Goal: Information Seeking & Learning: Find contact information

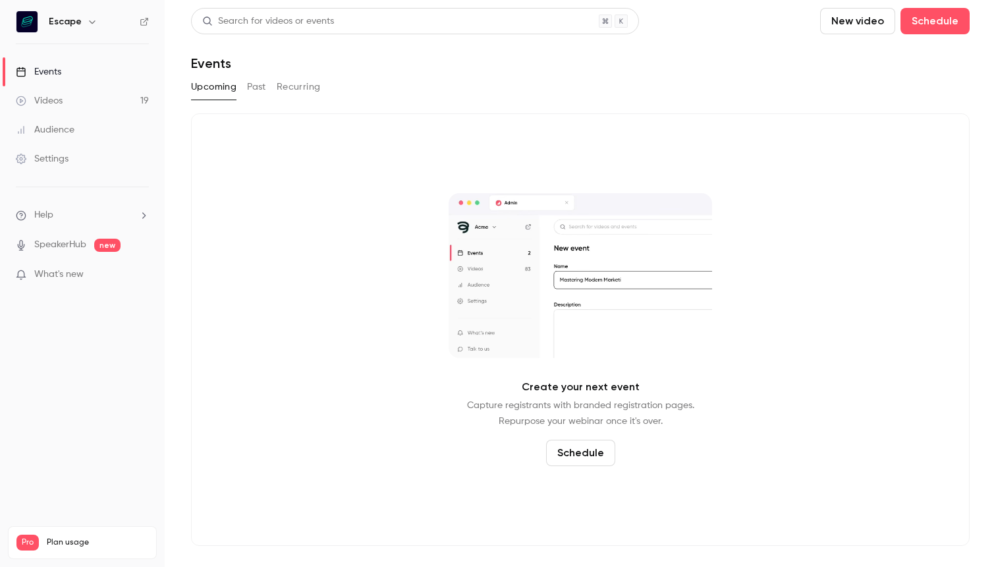
click at [67, 111] on link "Videos 19" at bounding box center [82, 100] width 165 height 29
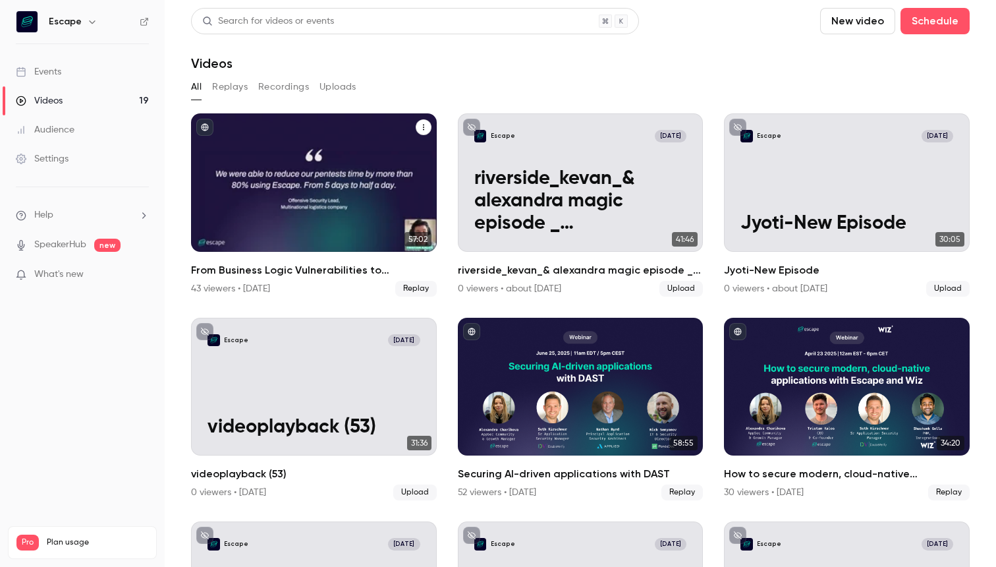
click at [268, 208] on div "From Business Logic Vulnerabilities to Actionable Insights: AI-powered Pentesti…" at bounding box center [314, 182] width 246 height 138
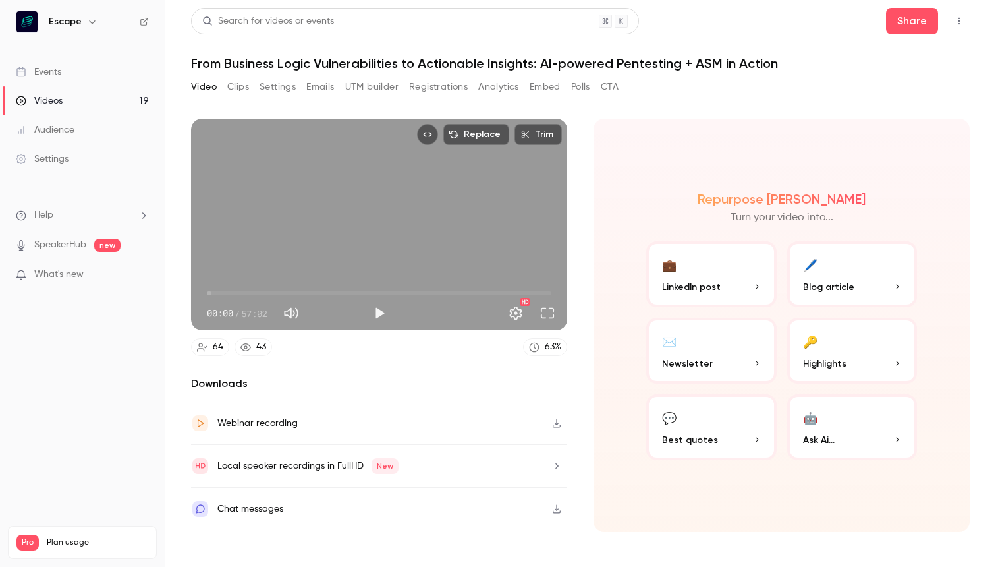
click at [938, 33] on div "Share" at bounding box center [928, 21] width 84 height 26
click at [928, 30] on button "Share" at bounding box center [912, 21] width 52 height 26
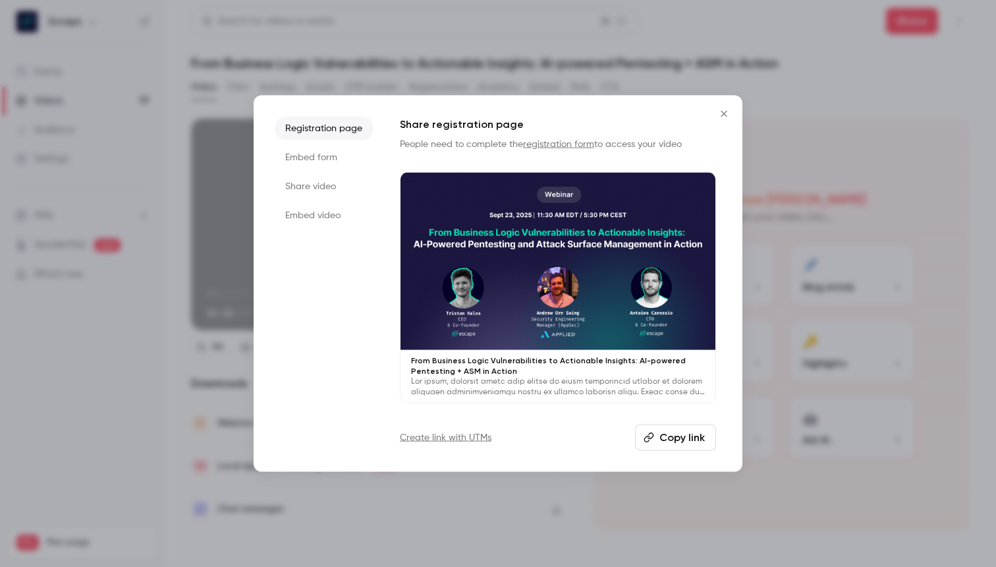
click at [333, 157] on li "Embed form" at bounding box center [324, 158] width 99 height 24
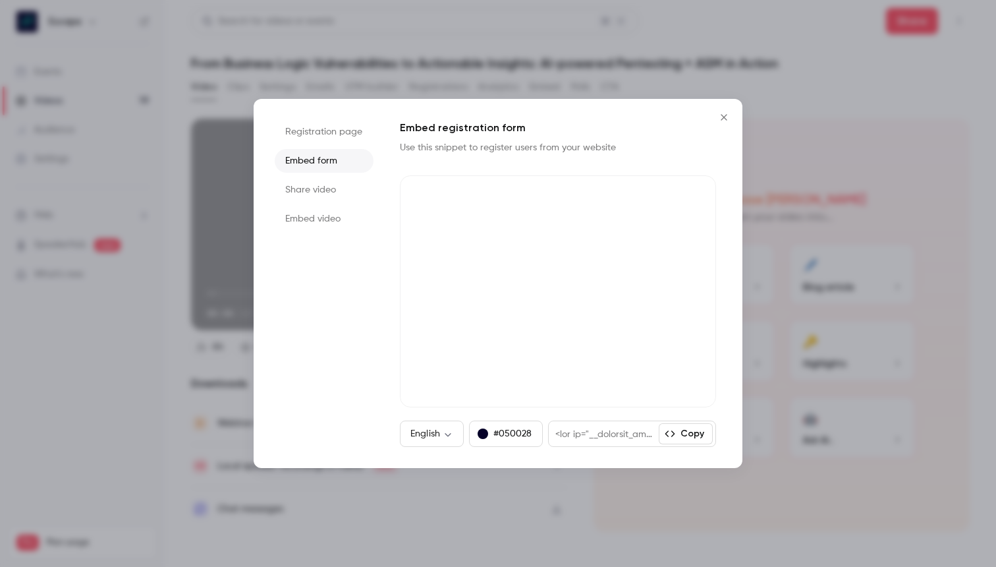
click at [333, 194] on li "Share video" at bounding box center [324, 190] width 99 height 24
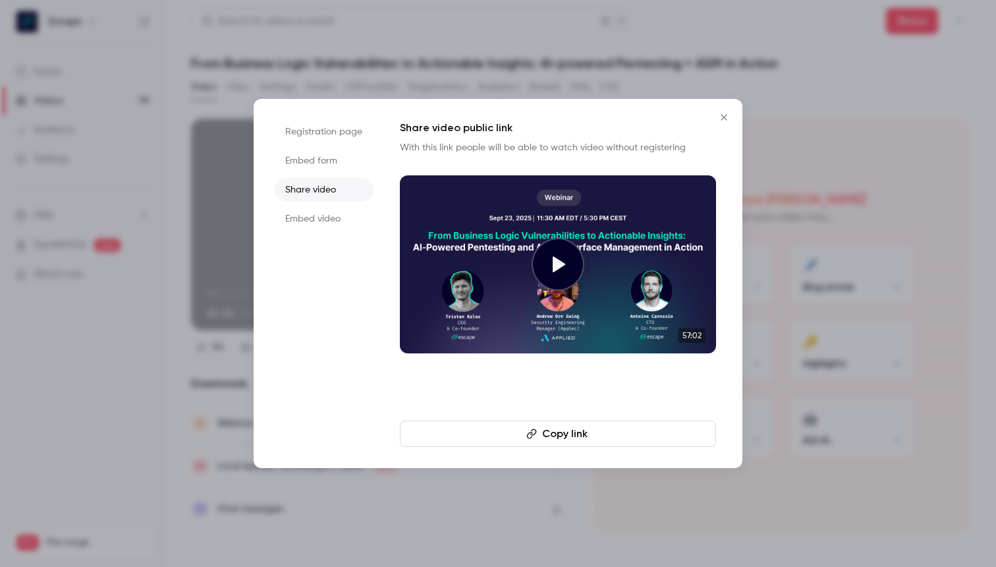
click at [590, 440] on button "Copy link" at bounding box center [558, 433] width 316 height 26
click at [725, 126] on button "Close" at bounding box center [724, 117] width 26 height 26
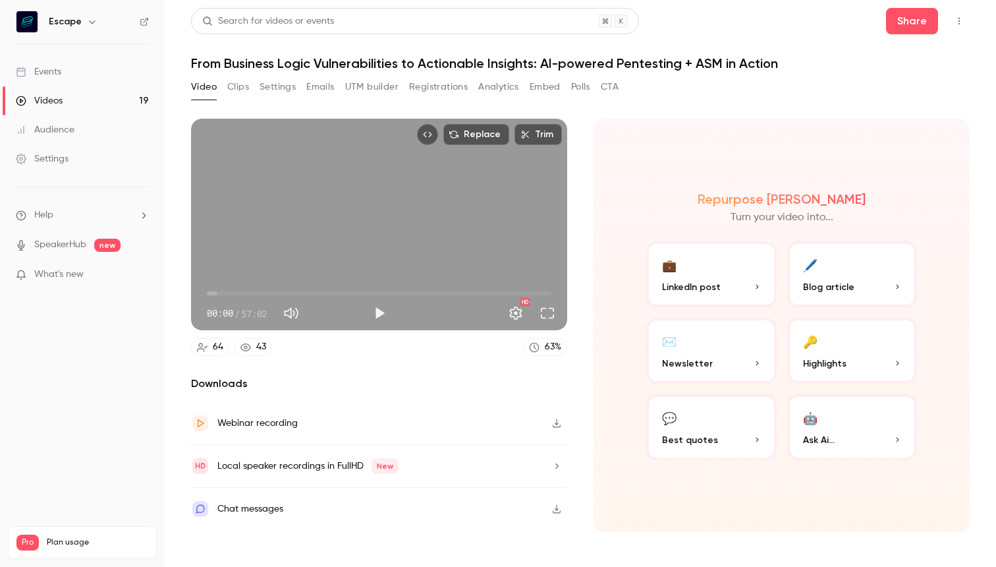
click at [240, 80] on button "Clips" at bounding box center [238, 86] width 22 height 21
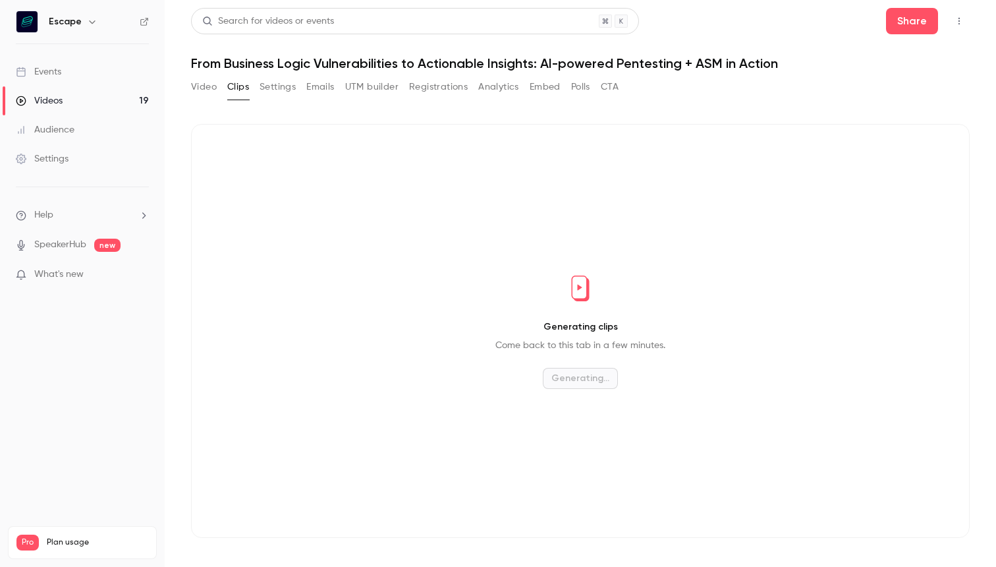
click at [262, 80] on button "Settings" at bounding box center [278, 86] width 36 height 21
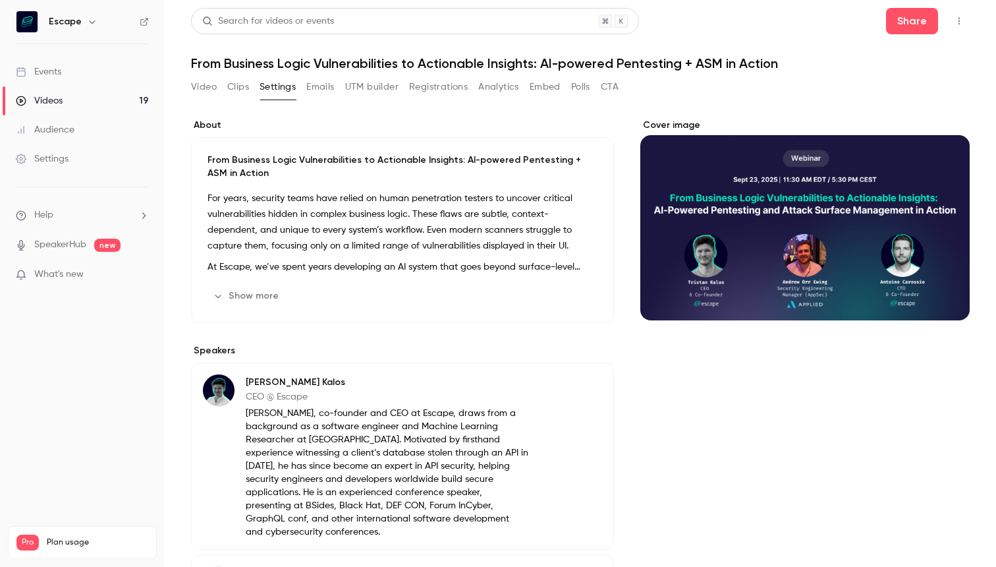
click at [310, 83] on button "Emails" at bounding box center [320, 86] width 28 height 21
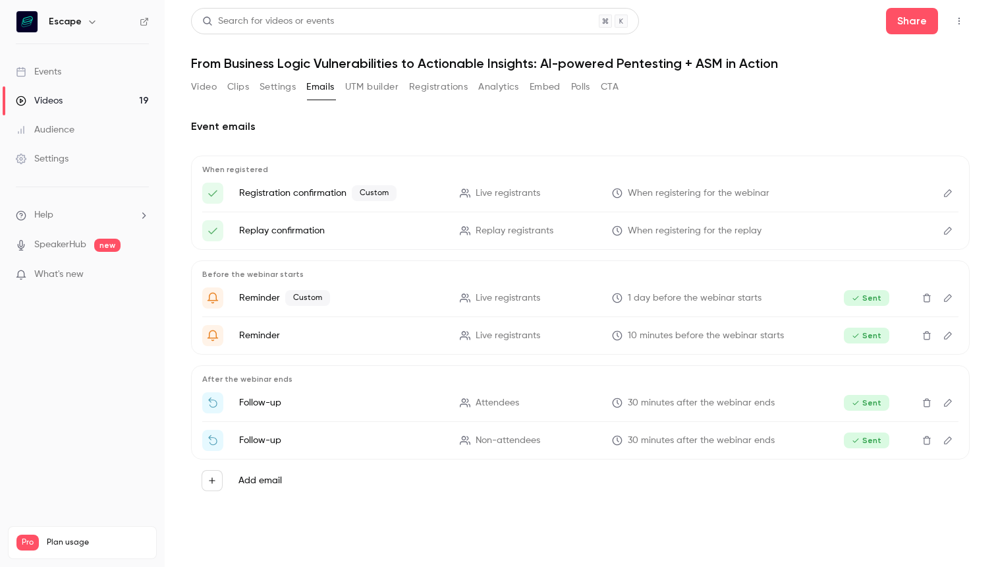
click at [367, 92] on button "UTM builder" at bounding box center [371, 86] width 53 height 21
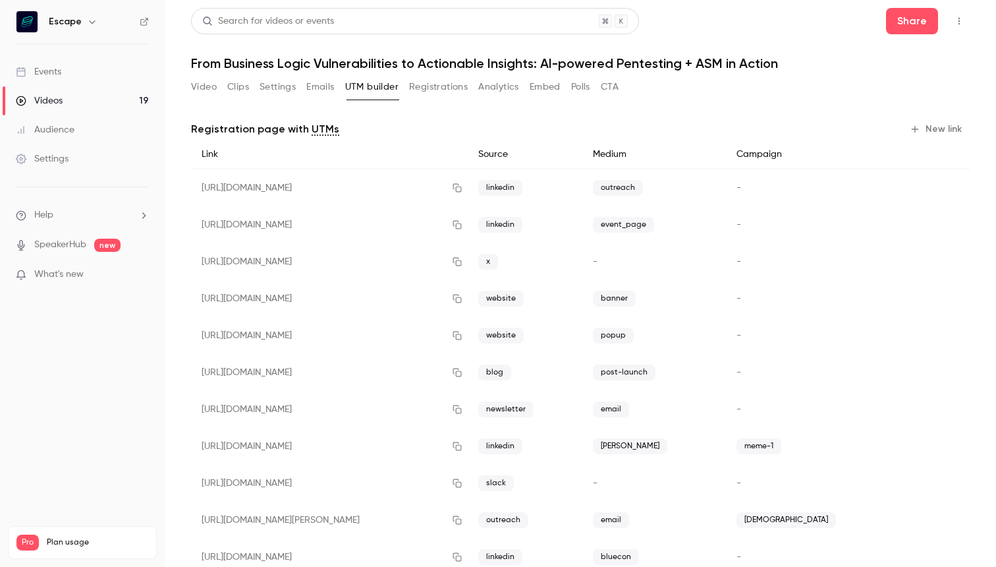
click at [455, 78] on button "Registrations" at bounding box center [438, 86] width 59 height 21
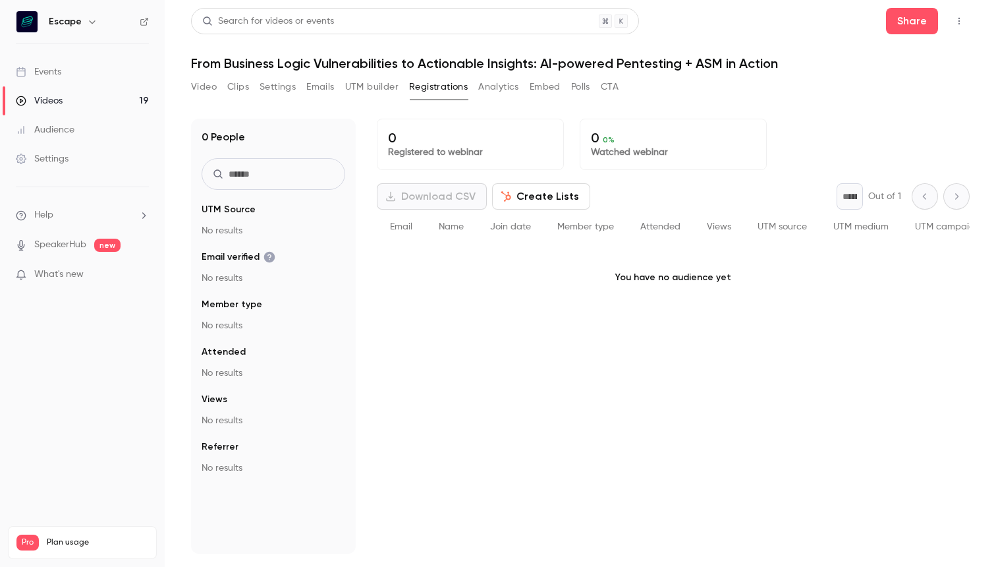
click at [491, 85] on button "Analytics" at bounding box center [498, 86] width 41 height 21
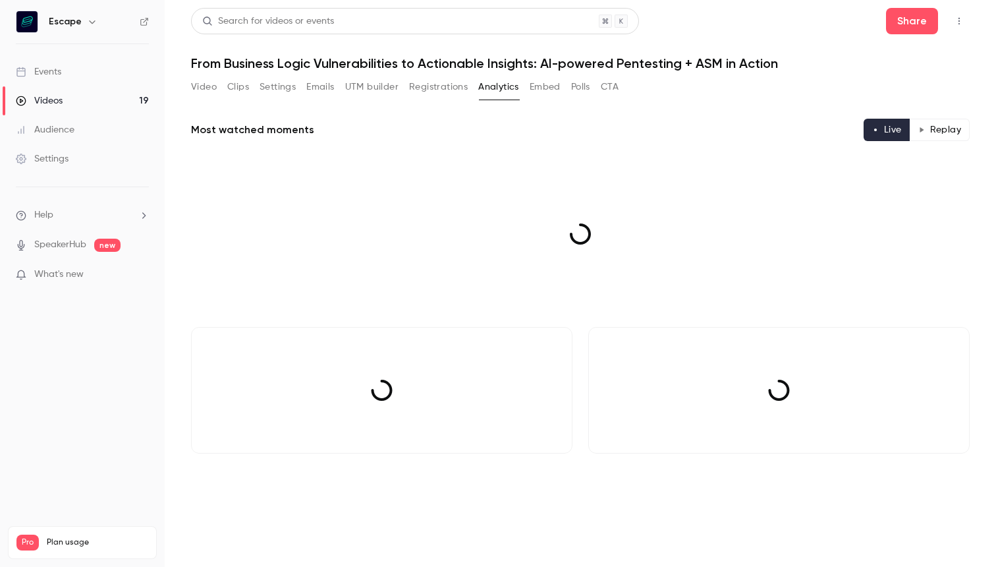
click at [548, 89] on button "Embed" at bounding box center [545, 86] width 31 height 21
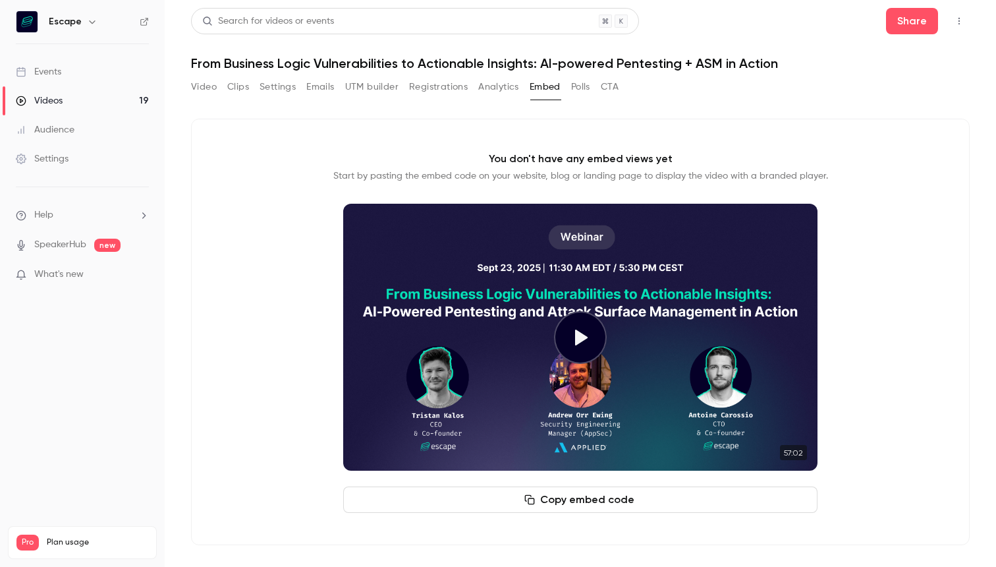
click at [523, 90] on div "Video Clips Settings Emails UTM builder Registrations Analytics Embed Polls CTA" at bounding box center [405, 86] width 428 height 21
click at [507, 90] on button "Analytics" at bounding box center [498, 86] width 41 height 21
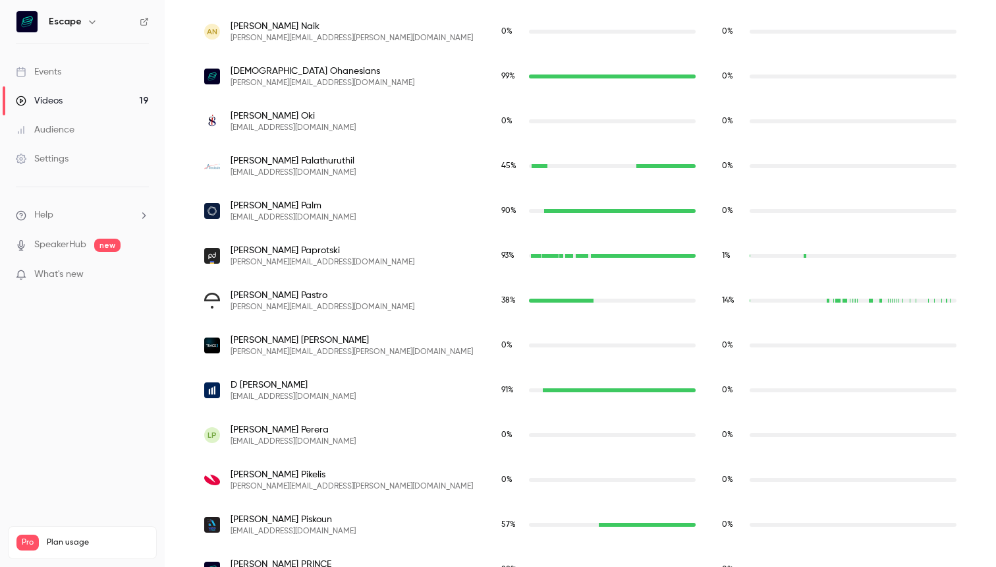
scroll to position [2290, 0]
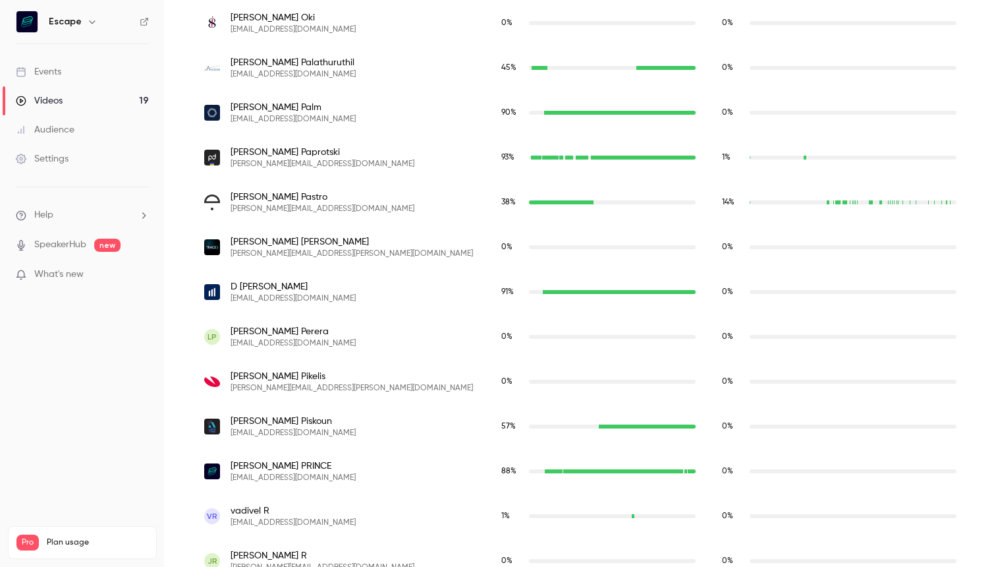
click at [297, 213] on span "[PERSON_NAME][EMAIL_ADDRESS][DOMAIN_NAME]" at bounding box center [323, 209] width 184 height 11
drag, startPoint x: 366, startPoint y: 210, endPoint x: 231, endPoint y: 206, distance: 135.1
click at [231, 206] on div "[PERSON_NAME] [PERSON_NAME][EMAIL_ADDRESS][DOMAIN_NAME]" at bounding box center [339, 202] width 271 height 24
copy span "[PERSON_NAME][EMAIL_ADDRESS][DOMAIN_NAME]"
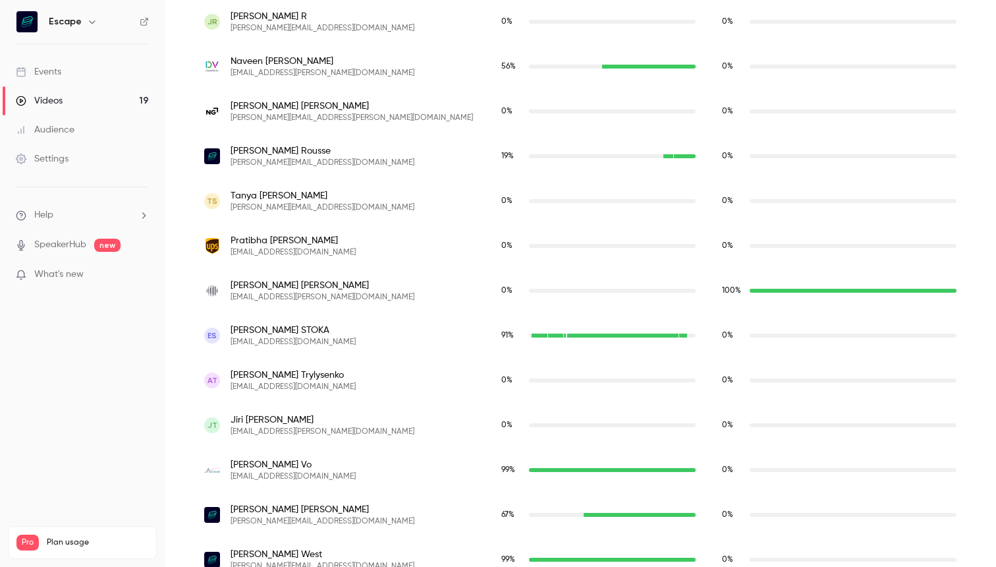
scroll to position [2855, 0]
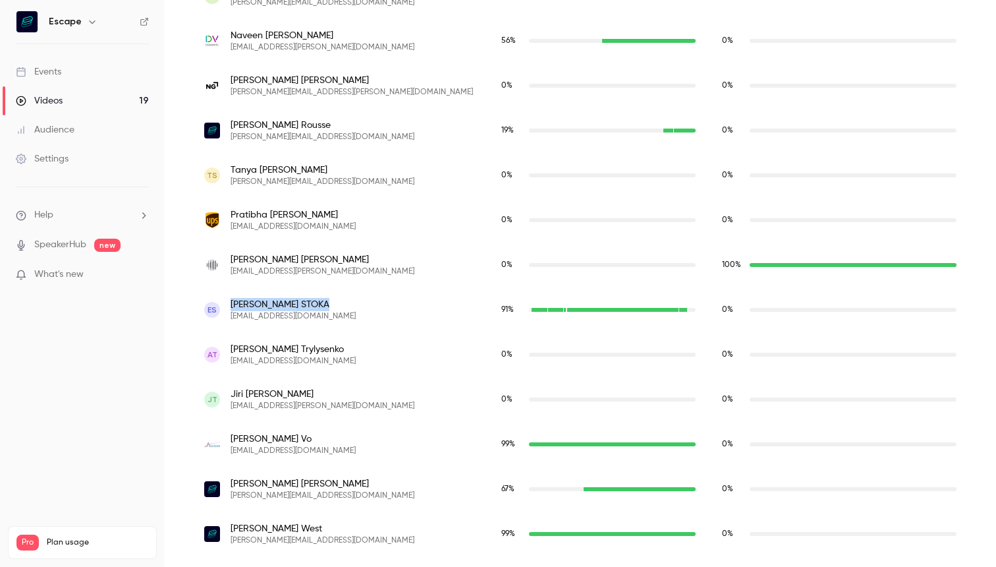
drag, startPoint x: 300, startPoint y: 305, endPoint x: 233, endPoint y: 304, distance: 67.2
click at [233, 304] on span "[PERSON_NAME]" at bounding box center [293, 304] width 125 height 13
copy span "[PERSON_NAME]"
drag, startPoint x: 233, startPoint y: 450, endPoint x: 300, endPoint y: 452, distance: 67.2
click at [299, 452] on div "[PERSON_NAME] [EMAIL_ADDRESS][DOMAIN_NAME]" at bounding box center [339, 444] width 271 height 24
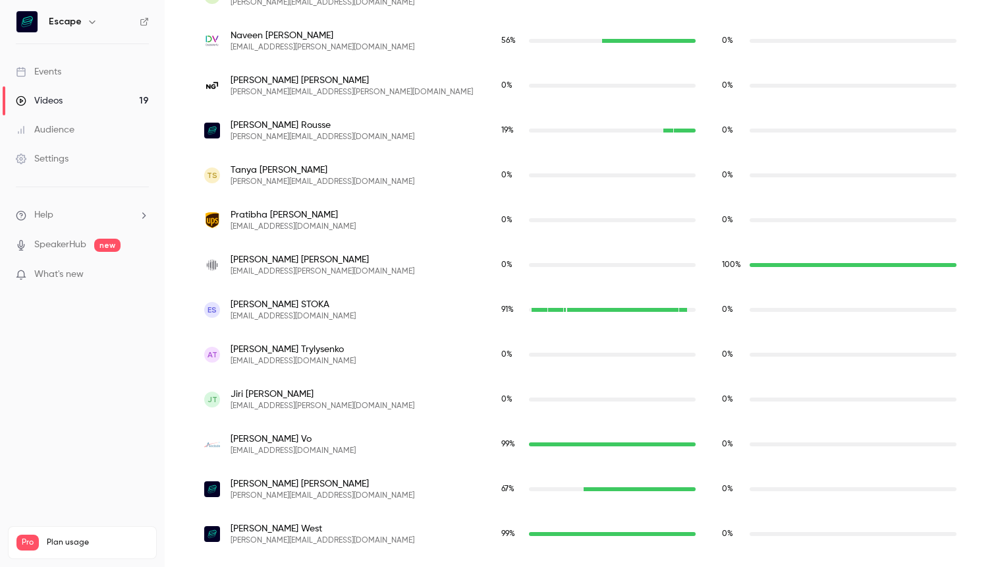
click at [300, 452] on div "[PERSON_NAME] [EMAIL_ADDRESS][DOMAIN_NAME]" at bounding box center [339, 444] width 271 height 24
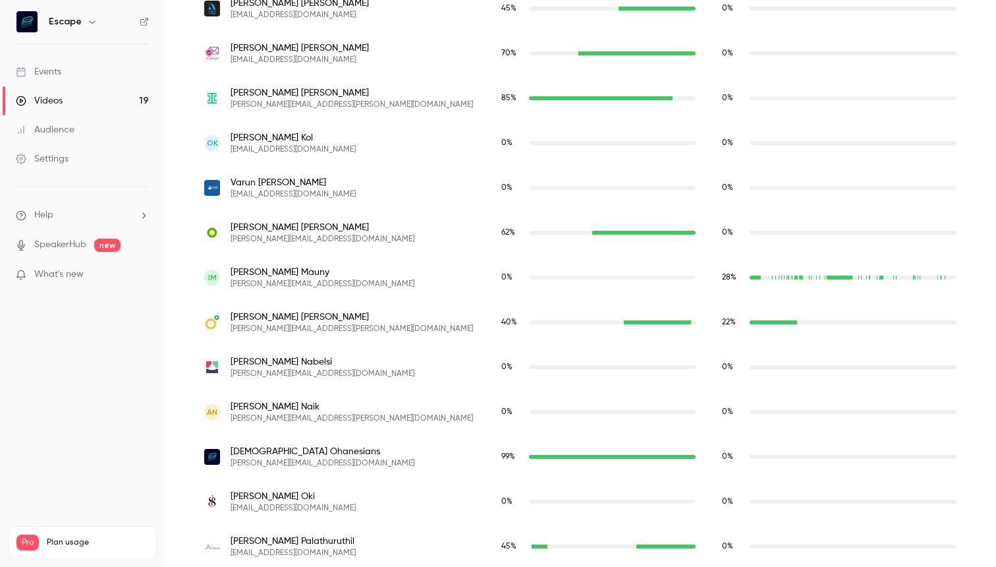
scroll to position [1695, 0]
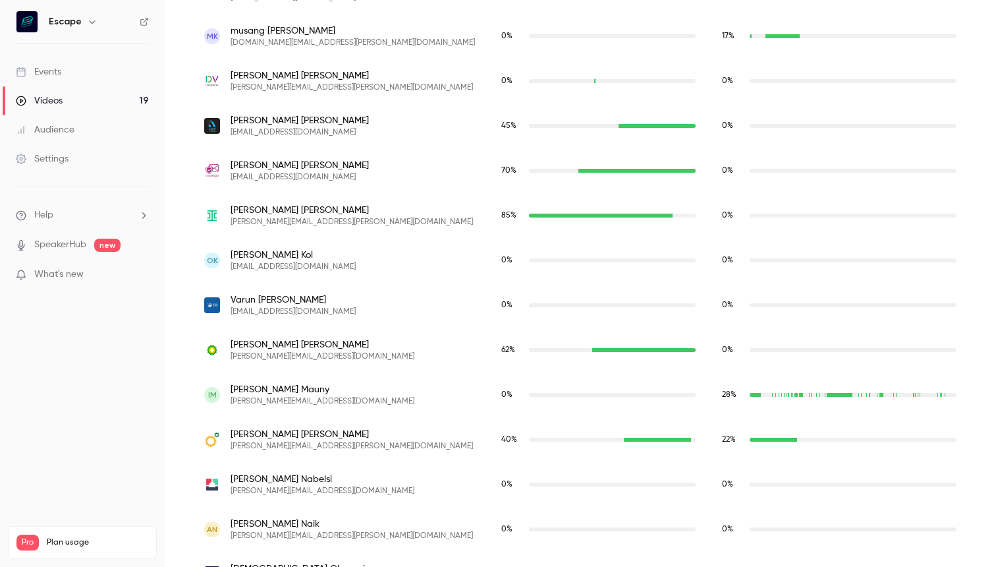
drag, startPoint x: 300, startPoint y: 178, endPoint x: 369, endPoint y: 182, distance: 69.3
click at [369, 182] on div "[PERSON_NAME] [EMAIL_ADDRESS][DOMAIN_NAME]" at bounding box center [339, 171] width 271 height 24
copy span "[DOMAIN_NAME]"
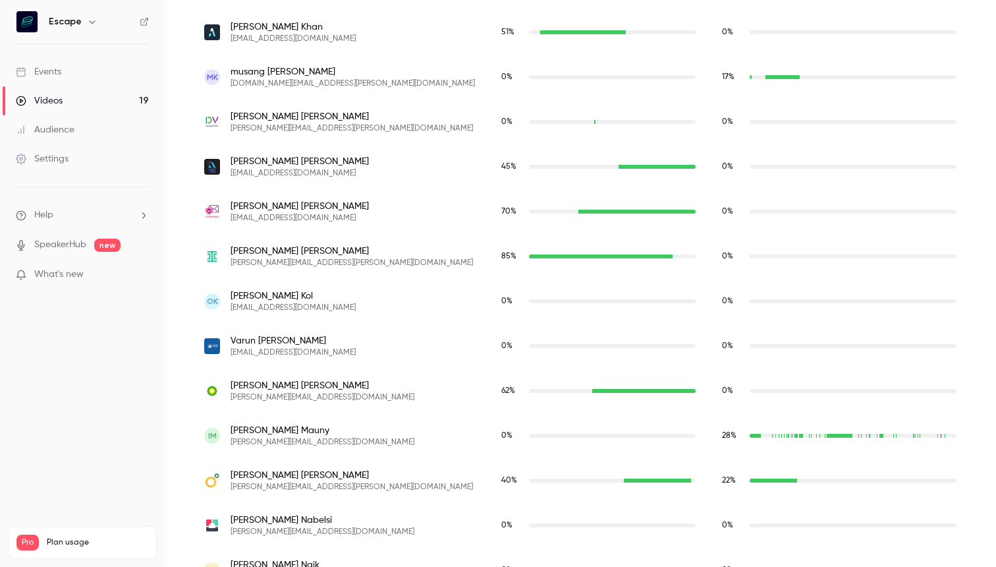
scroll to position [1653, 0]
click at [333, 221] on span "[EMAIL_ADDRESS][DOMAIN_NAME]" at bounding box center [300, 218] width 138 height 11
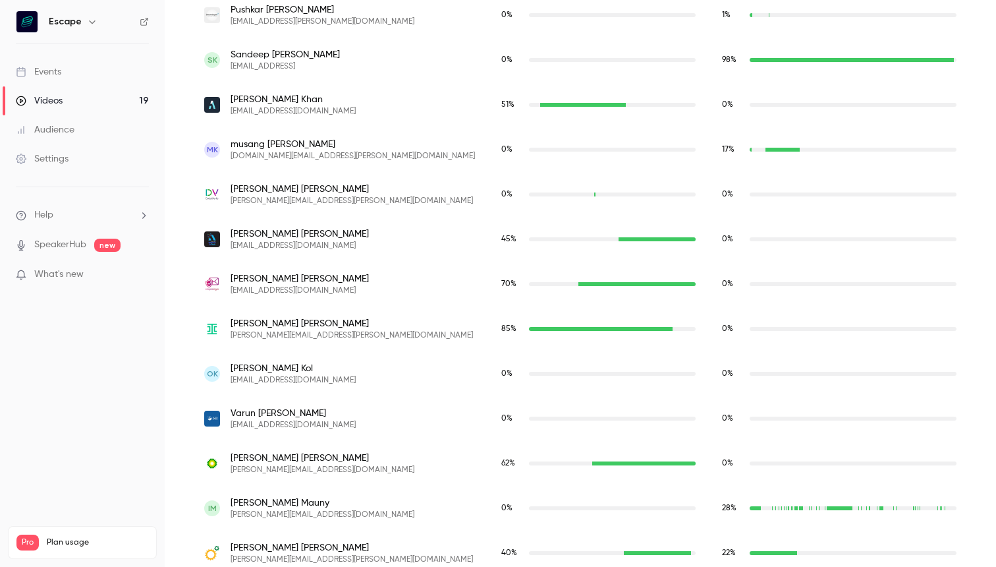
scroll to position [1573, 0]
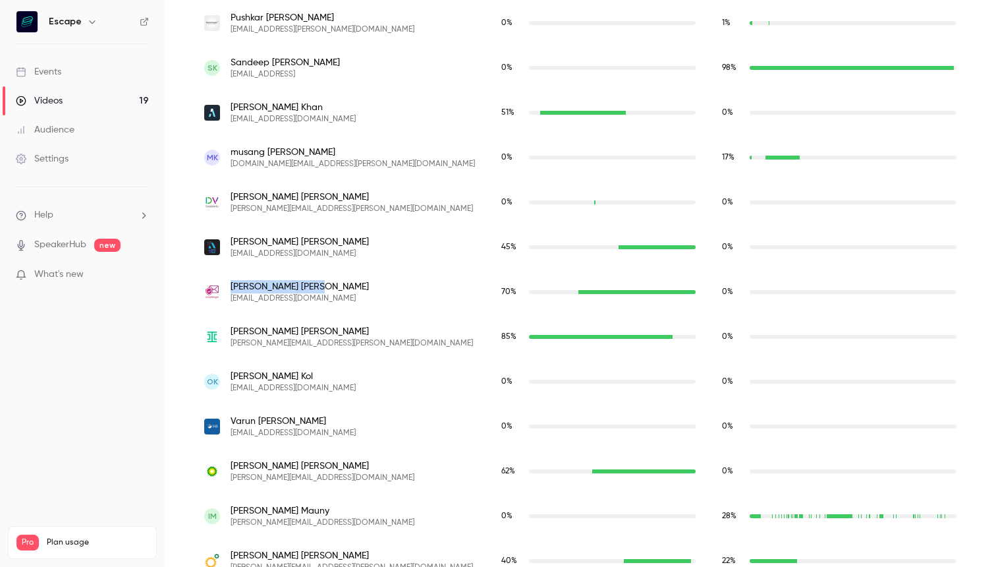
drag, startPoint x: 230, startPoint y: 285, endPoint x: 287, endPoint y: 285, distance: 57.3
click at [287, 285] on div "[PERSON_NAME] [EMAIL_ADDRESS][DOMAIN_NAME]" at bounding box center [339, 292] width 271 height 24
copy span "[PERSON_NAME]"
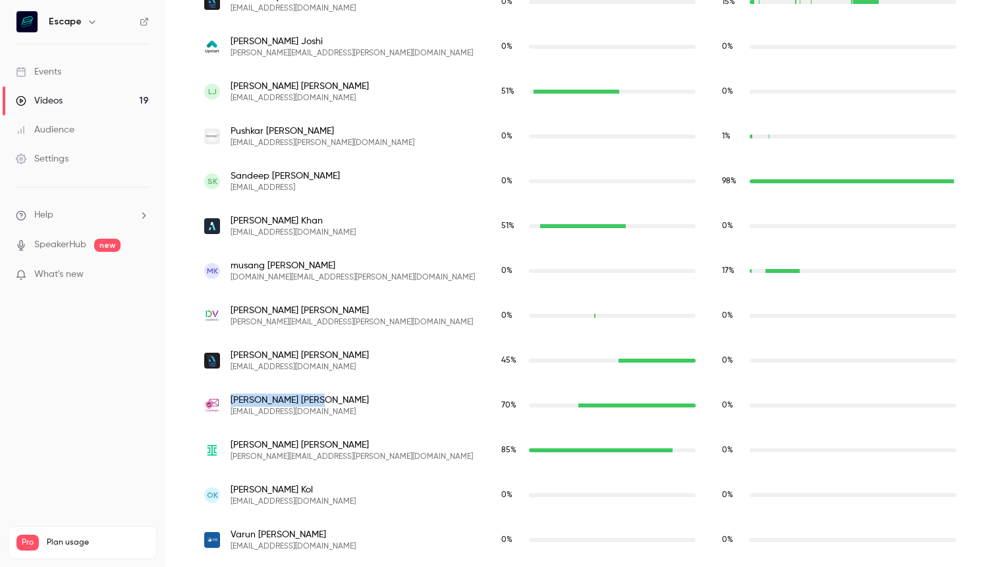
scroll to position [1451, 0]
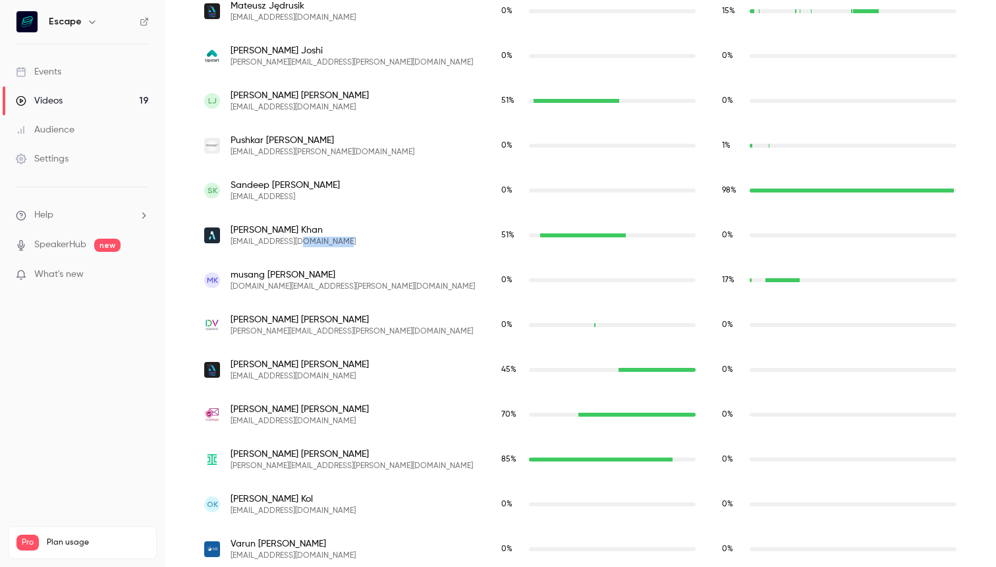
drag, startPoint x: 337, startPoint y: 243, endPoint x: 300, endPoint y: 243, distance: 36.9
click at [301, 243] on span "[EMAIL_ADDRESS][DOMAIN_NAME]" at bounding box center [293, 242] width 125 height 11
click at [300, 243] on span "[EMAIL_ADDRESS][DOMAIN_NAME]" at bounding box center [293, 242] width 125 height 11
drag, startPoint x: 285, startPoint y: 243, endPoint x: 348, endPoint y: 243, distance: 62.6
click at [348, 243] on div "[PERSON_NAME] [PERSON_NAME][EMAIL_ADDRESS][DOMAIN_NAME]" at bounding box center [339, 235] width 271 height 24
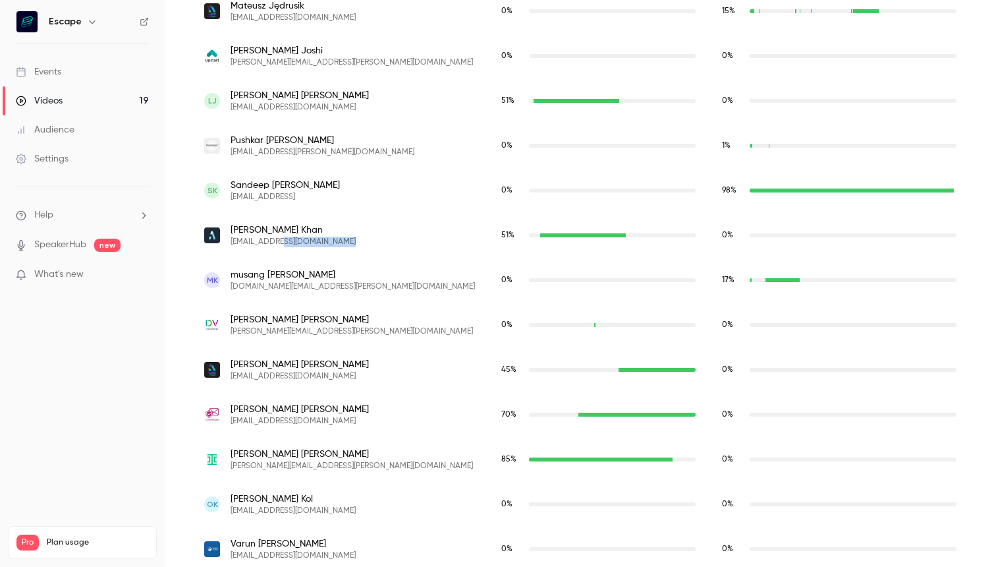
copy span "[DOMAIN_NAME]"
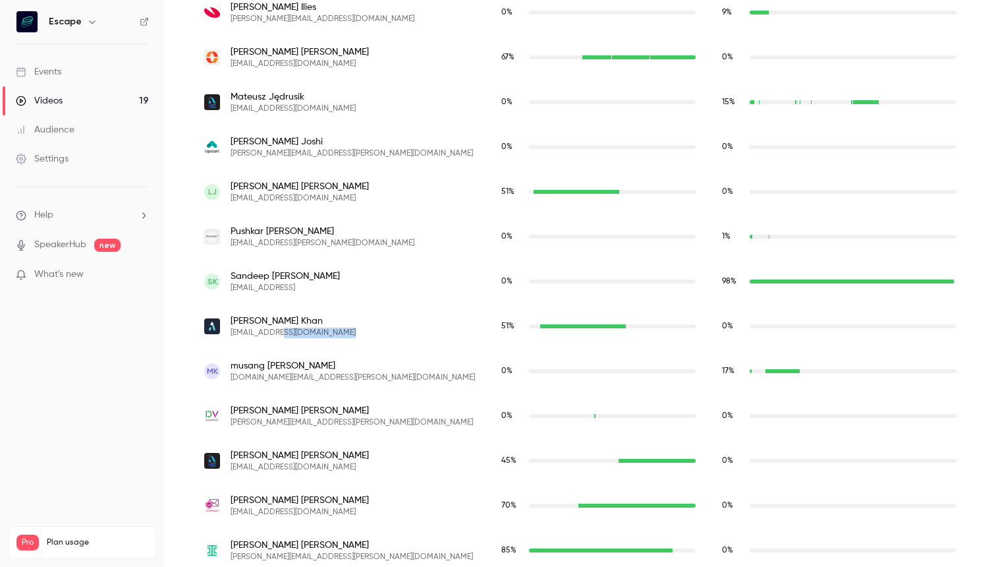
scroll to position [1359, 0]
click at [322, 341] on div "[PERSON_NAME] [PERSON_NAME][EMAIL_ADDRESS][DOMAIN_NAME]" at bounding box center [339, 326] width 297 height 45
drag, startPoint x: 351, startPoint y: 340, endPoint x: 227, endPoint y: 332, distance: 123.5
click at [227, 332] on div "[PERSON_NAME] [PERSON_NAME][EMAIL_ADDRESS][DOMAIN_NAME]" at bounding box center [339, 326] width 297 height 45
copy span "[EMAIL_ADDRESS][DOMAIN_NAME]"
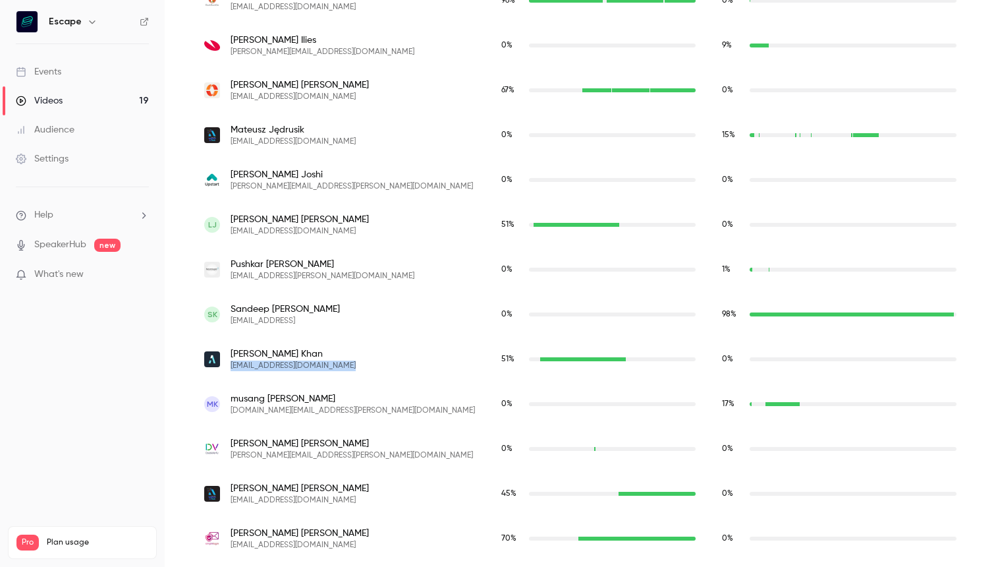
scroll to position [1328, 0]
click at [331, 188] on div "[PERSON_NAME] [PERSON_NAME][EMAIL_ADDRESS][PERSON_NAME][DOMAIN_NAME]" at bounding box center [339, 179] width 271 height 24
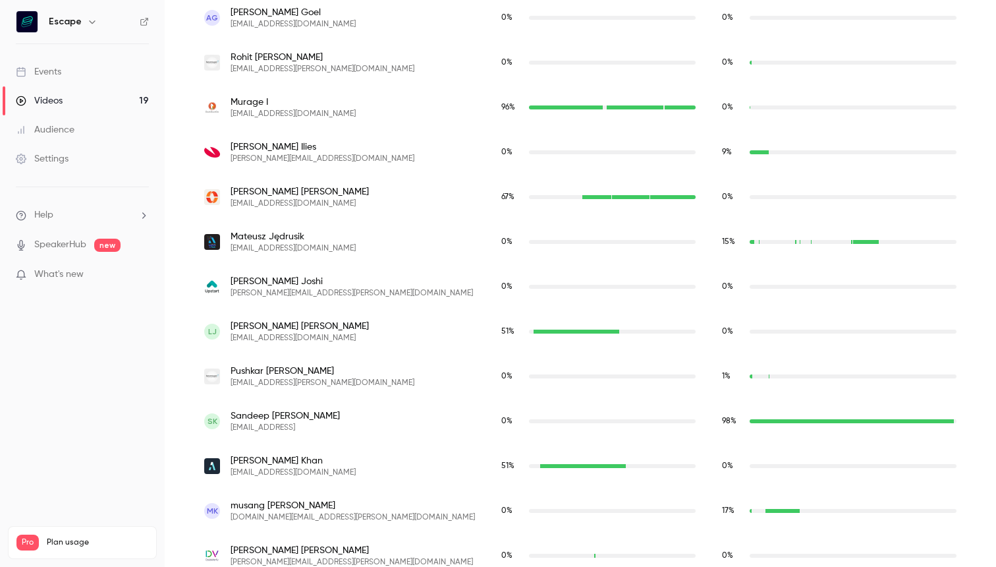
scroll to position [1214, 0]
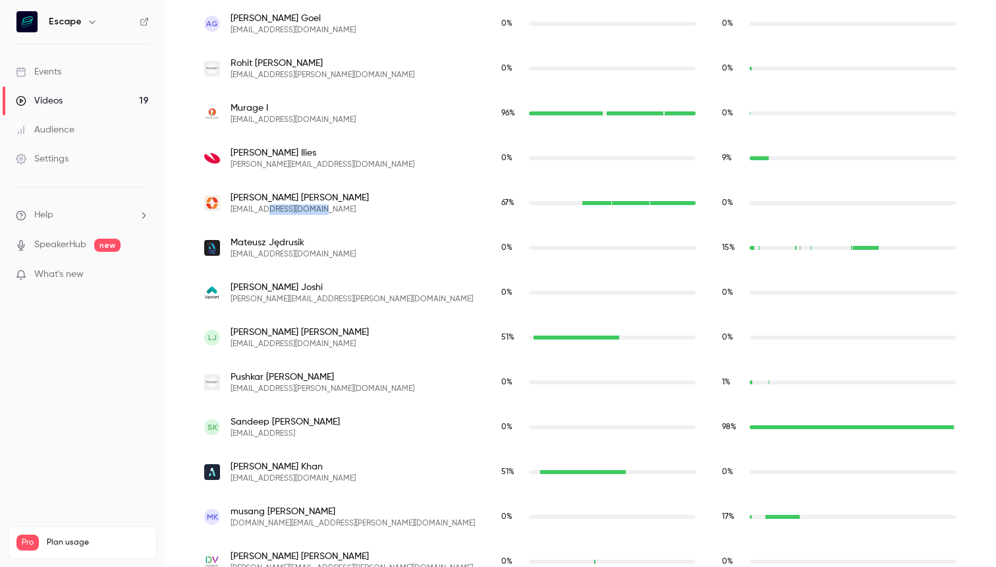
drag, startPoint x: 337, startPoint y: 211, endPoint x: 271, endPoint y: 208, distance: 65.3
click at [271, 208] on div "[PERSON_NAME] [EMAIL_ADDRESS][DOMAIN_NAME]" at bounding box center [339, 203] width 271 height 24
copy span "[DOMAIN_NAME]"
drag, startPoint x: 303, startPoint y: 196, endPoint x: 224, endPoint y: 197, distance: 79.1
click at [224, 197] on div "[PERSON_NAME] [EMAIL_ADDRESS][DOMAIN_NAME]" at bounding box center [339, 203] width 271 height 24
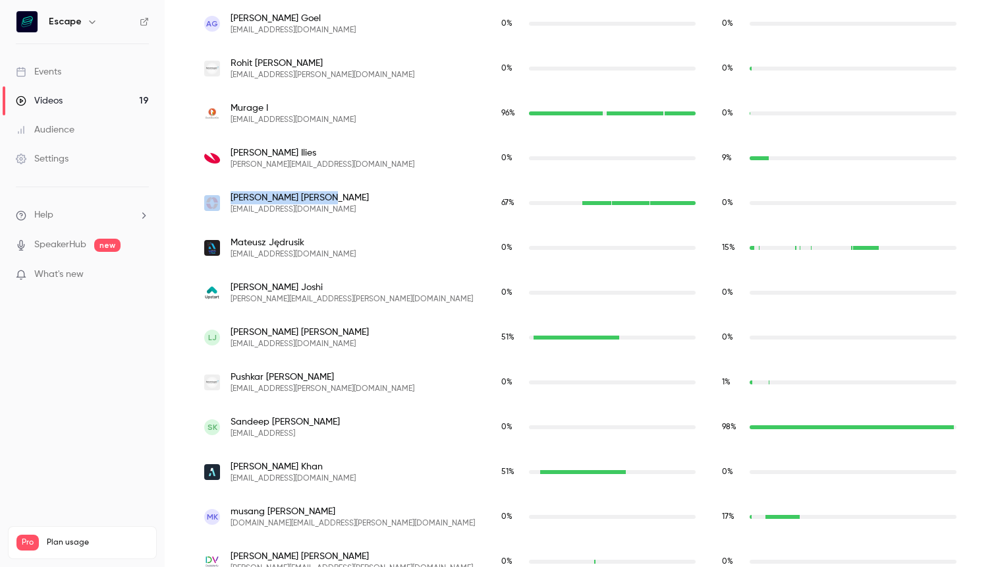
copy div "[PERSON_NAME]"
click at [322, 208] on div "[PERSON_NAME] [EMAIL_ADDRESS][DOMAIN_NAME]" at bounding box center [339, 203] width 271 height 24
drag, startPoint x: 332, startPoint y: 209, endPoint x: 228, endPoint y: 209, distance: 104.1
click at [228, 209] on div "[PERSON_NAME] [EMAIL_ADDRESS][DOMAIN_NAME]" at bounding box center [339, 203] width 271 height 24
copy span "[EMAIL_ADDRESS][DOMAIN_NAME]"
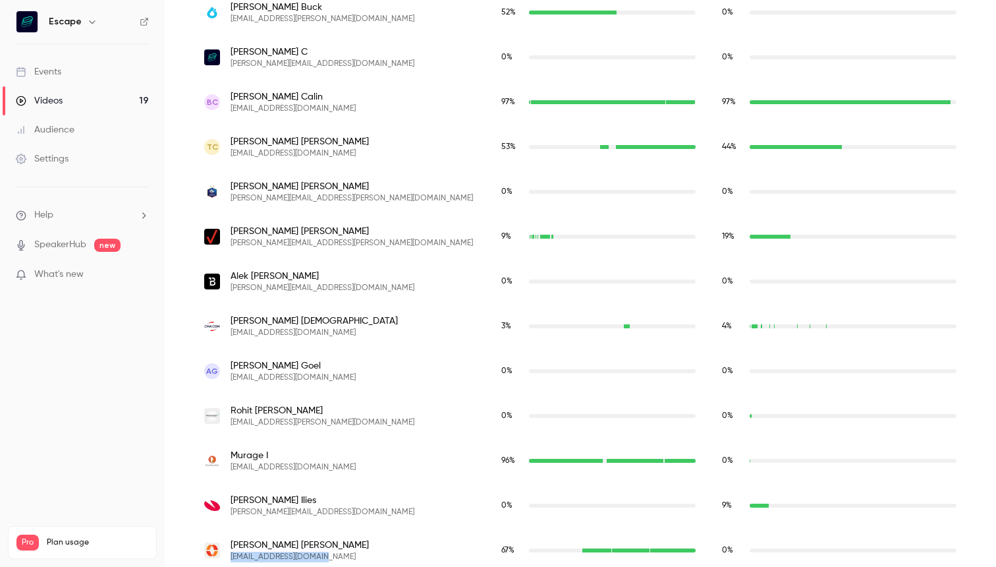
scroll to position [864, 0]
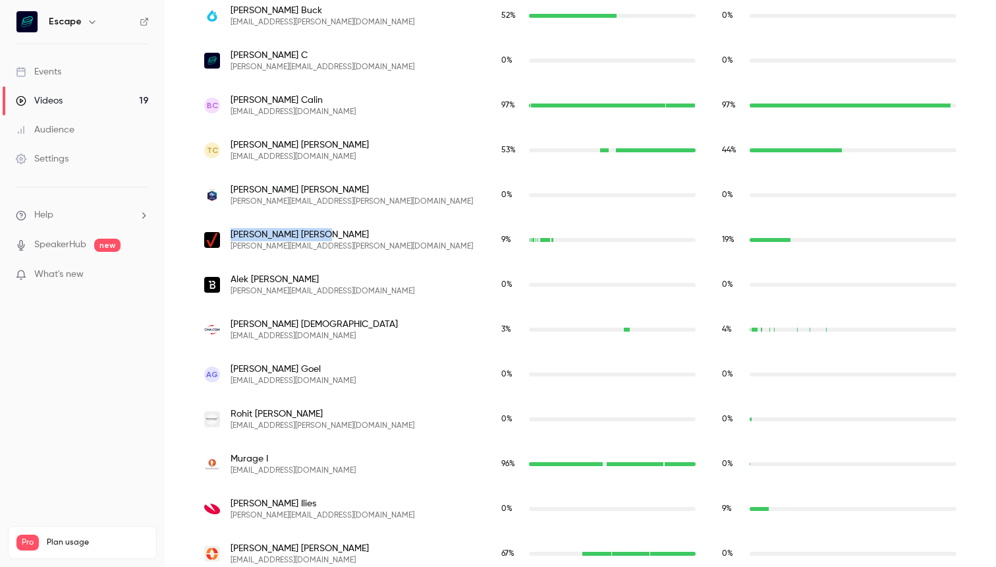
drag, startPoint x: 231, startPoint y: 235, endPoint x: 310, endPoint y: 235, distance: 79.1
click at [310, 235] on span "[PERSON_NAME]" at bounding box center [352, 234] width 242 height 13
copy span "[PERSON_NAME]"
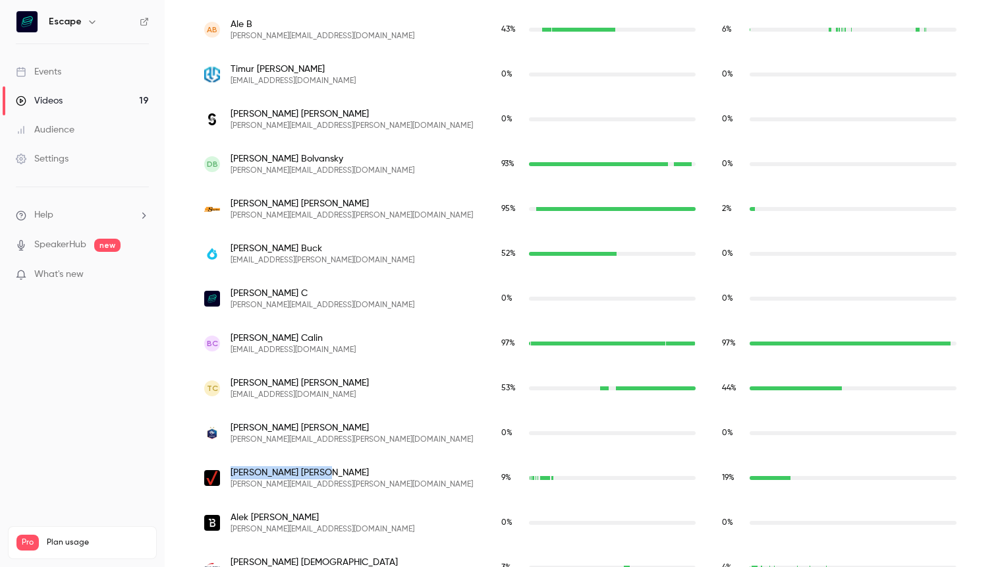
scroll to position [608, 0]
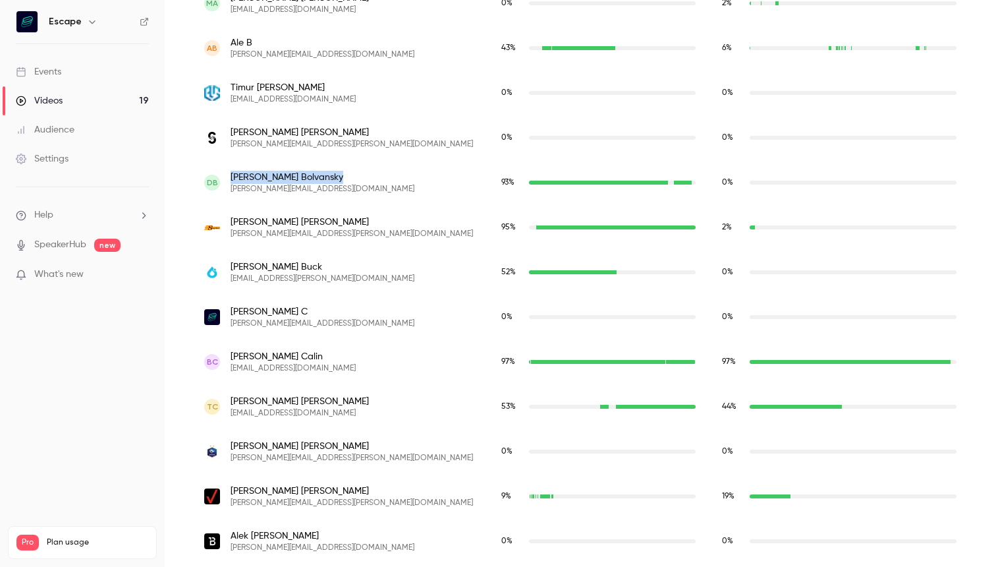
drag, startPoint x: 301, startPoint y: 179, endPoint x: 220, endPoint y: 179, distance: 81.0
click at [220, 179] on div "DB [PERSON_NAME] [PERSON_NAME][EMAIL_ADDRESS][DOMAIN_NAME]" at bounding box center [339, 183] width 271 height 24
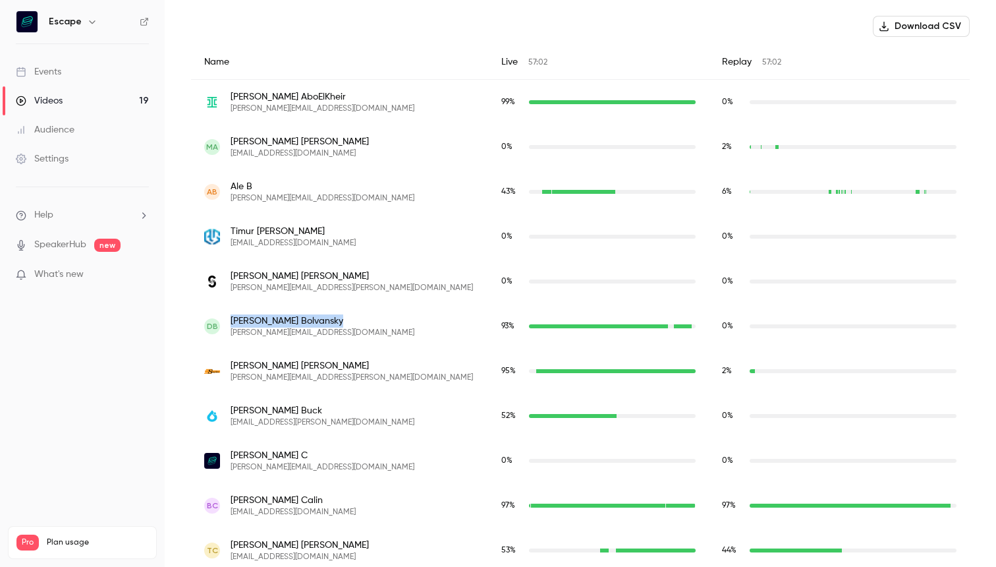
scroll to position [459, 0]
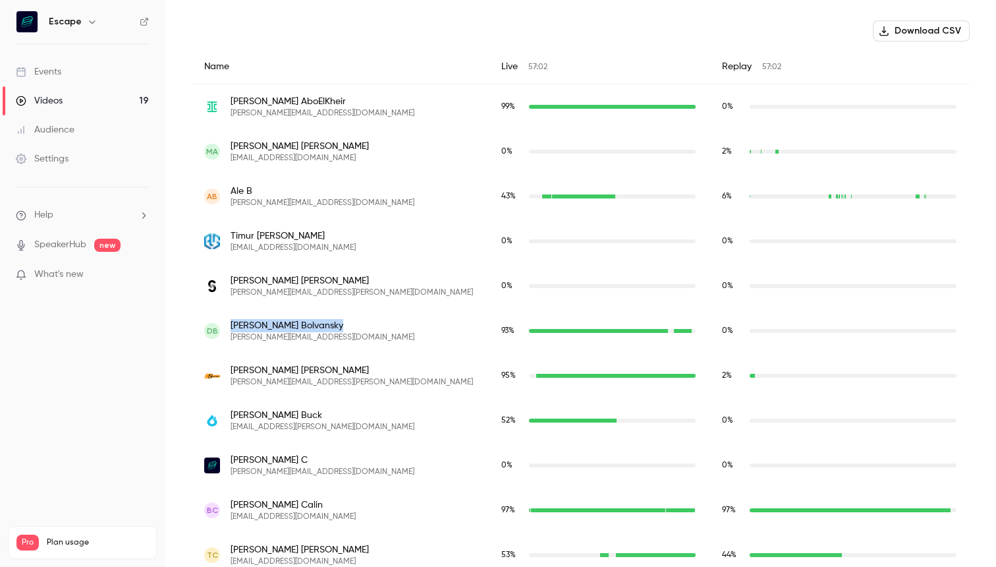
click at [308, 173] on div "MA [PERSON_NAME] [PERSON_NAME] [PERSON_NAME][EMAIL_ADDRESS][DOMAIN_NAME]" at bounding box center [339, 151] width 297 height 45
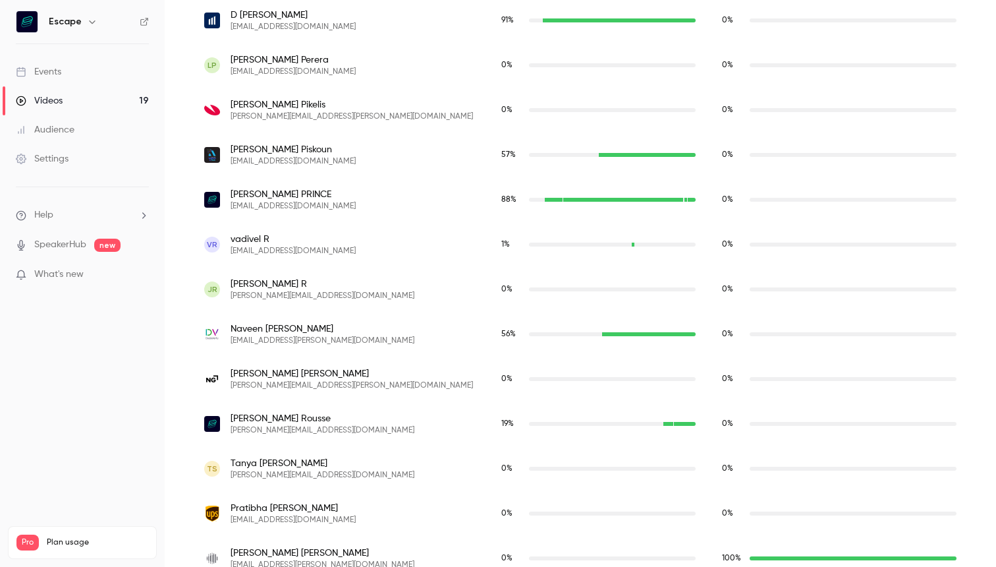
scroll to position [2855, 0]
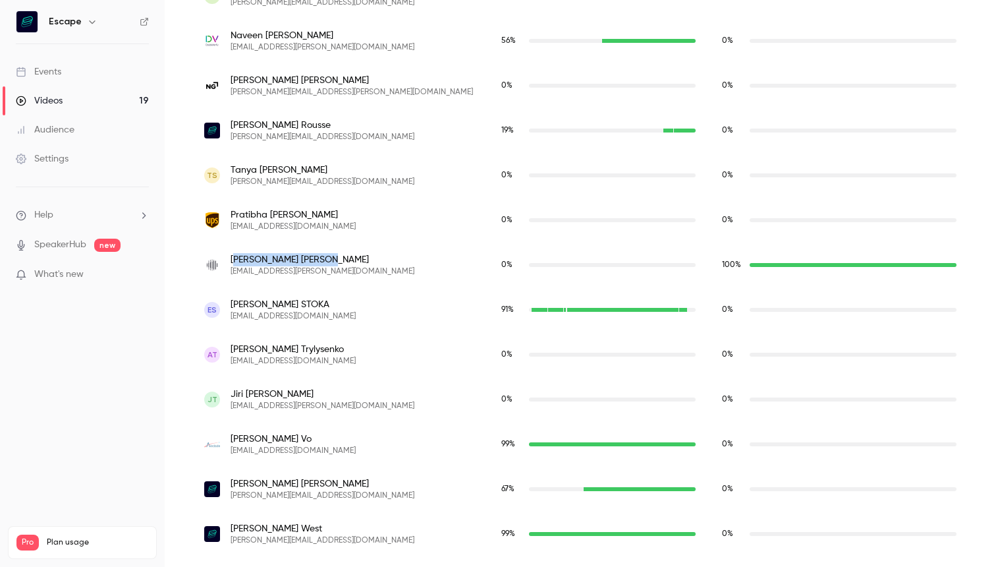
drag, startPoint x: 234, startPoint y: 260, endPoint x: 314, endPoint y: 260, distance: 79.7
click at [314, 260] on span "[PERSON_NAME]" at bounding box center [323, 259] width 184 height 13
drag, startPoint x: 302, startPoint y: 260, endPoint x: 221, endPoint y: 259, distance: 81.0
click at [221, 259] on div "[PERSON_NAME] [PERSON_NAME][EMAIL_ADDRESS][DOMAIN_NAME]" at bounding box center [339, 265] width 271 height 24
